Goal: Information Seeking & Learning: Learn about a topic

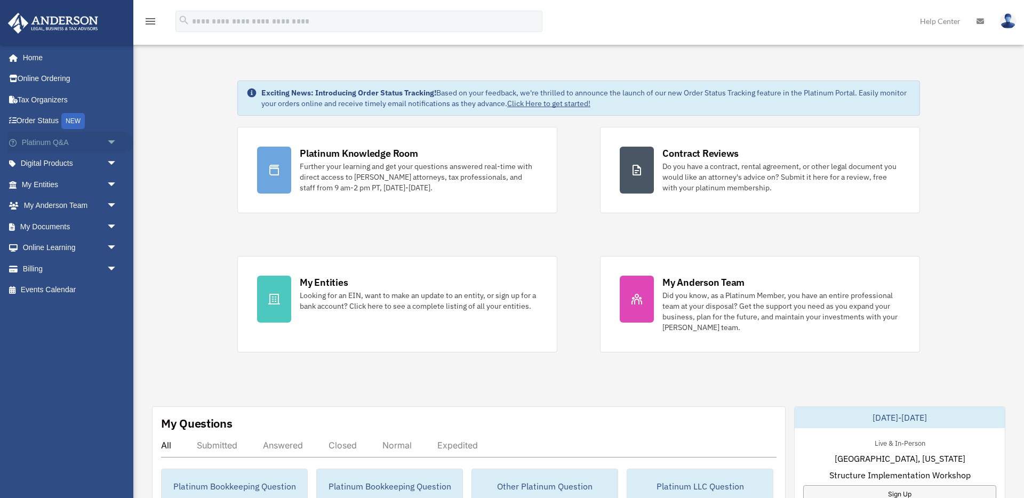
click at [64, 140] on link "Platinum Q&A arrow_drop_down" at bounding box center [70, 142] width 126 height 21
click at [111, 143] on span "arrow_drop_down" at bounding box center [117, 143] width 21 height 22
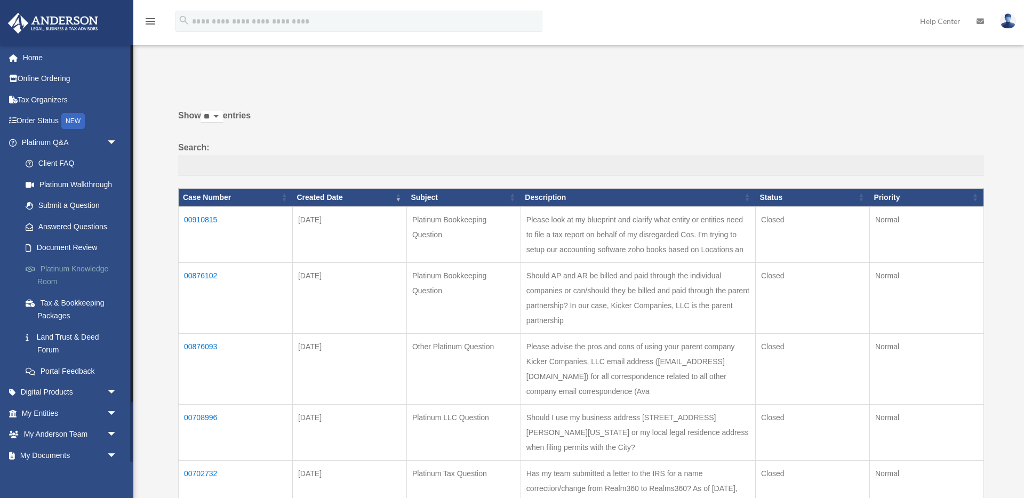
click at [70, 268] on link "Platinum Knowledge Room" at bounding box center [74, 275] width 118 height 34
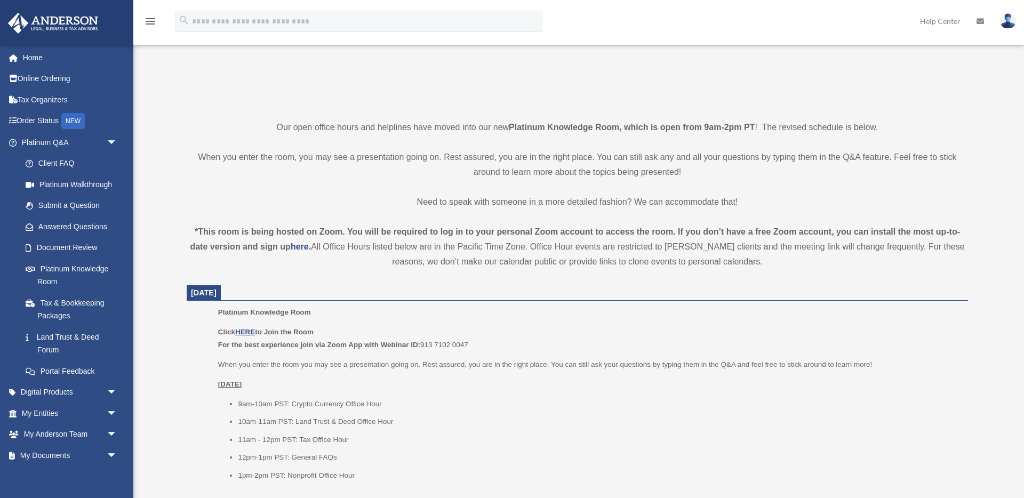
scroll to position [212, 0]
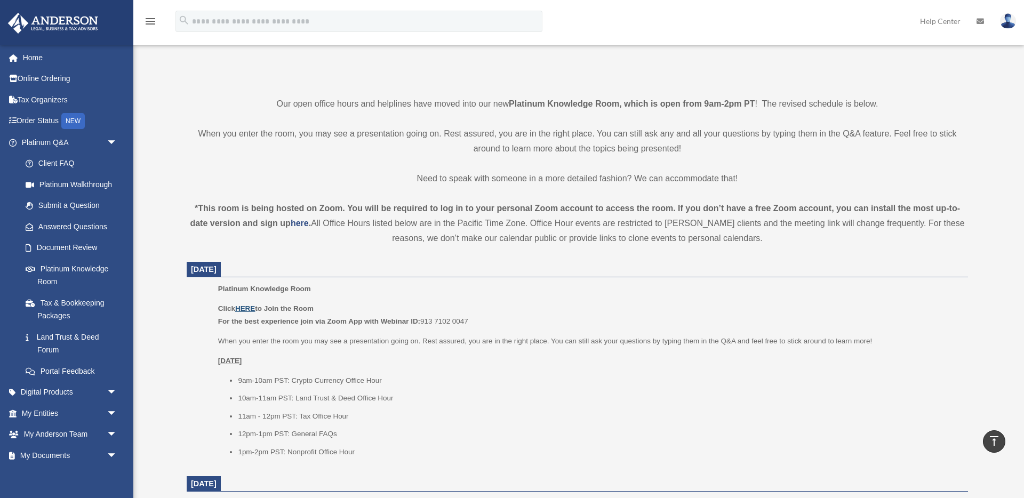
click at [253, 311] on u "HERE" at bounding box center [245, 308] width 20 height 8
